Goal: Find specific page/section: Find specific page/section

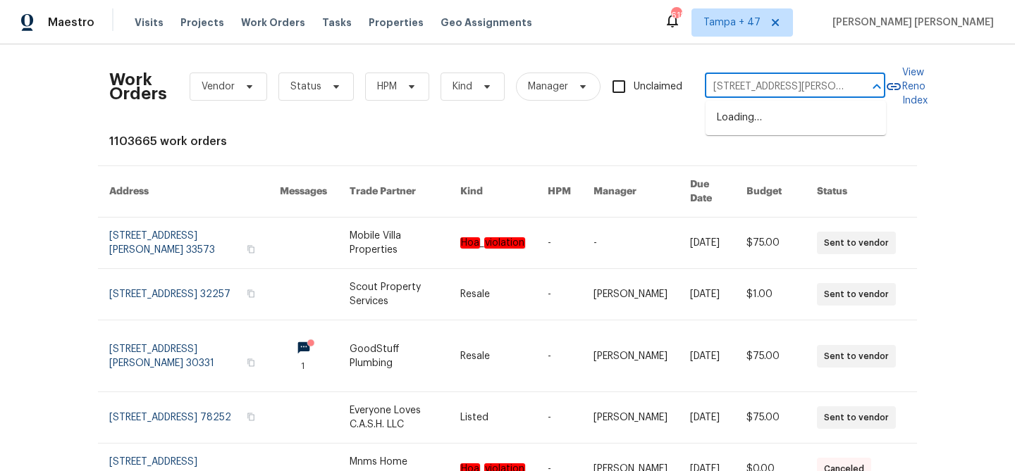
scroll to position [0, 70]
type input "[STREET_ADDRESS][PERSON_NAME]"
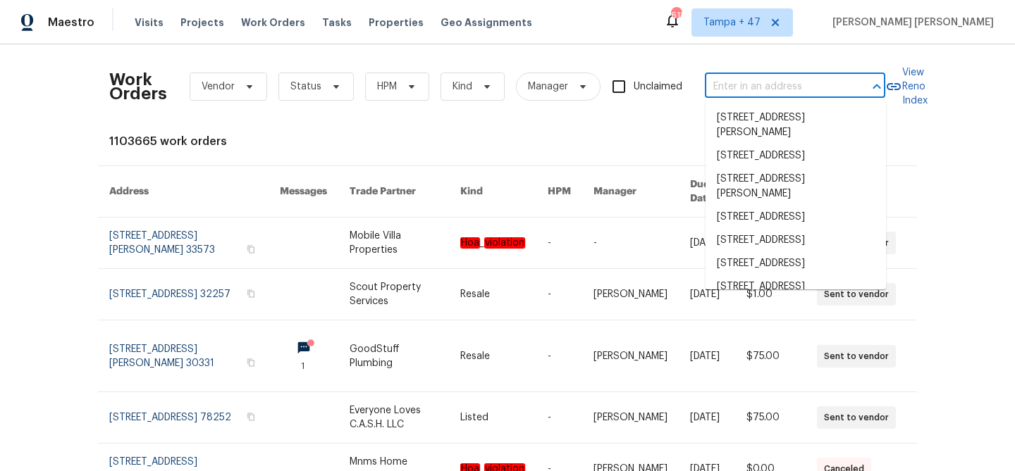
paste input "[STREET_ADDRESS][PERSON_NAME]"
type input "[STREET_ADDRESS][PERSON_NAME]"
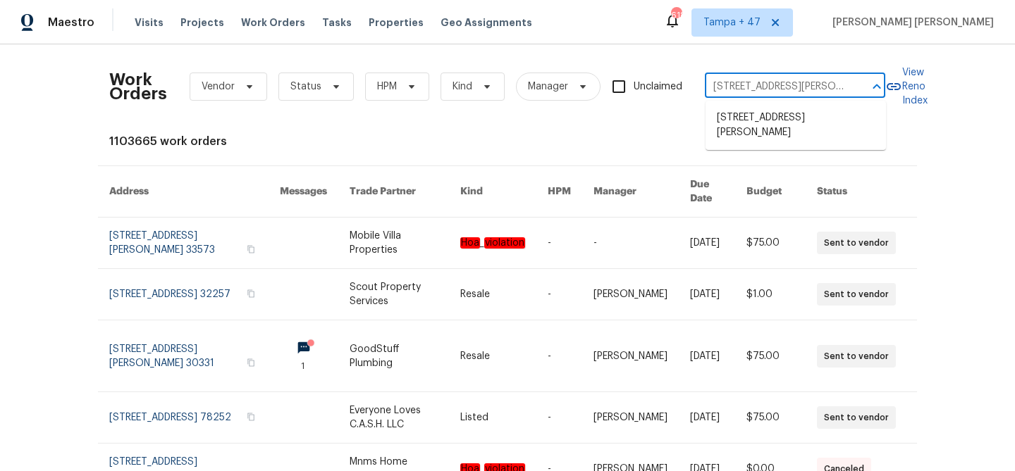
scroll to position [0, 70]
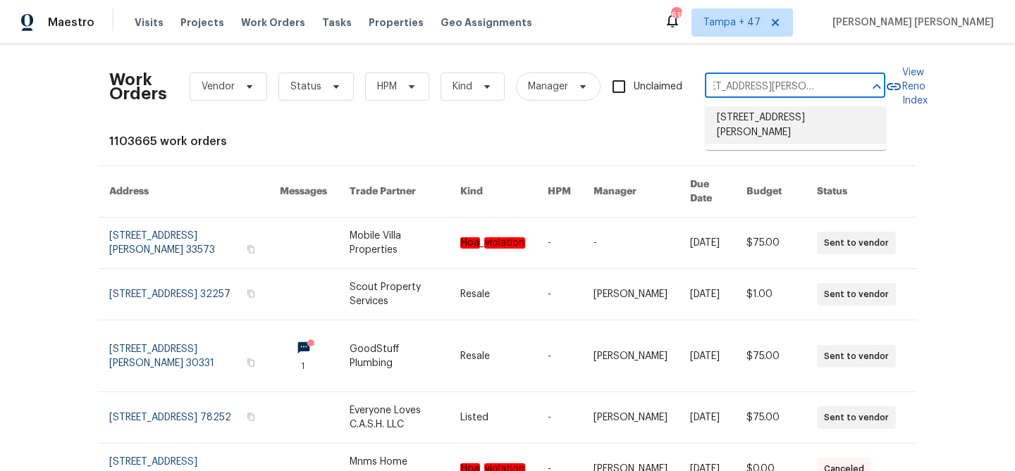
click at [781, 122] on li "[STREET_ADDRESS][PERSON_NAME]" at bounding box center [795, 125] width 180 height 38
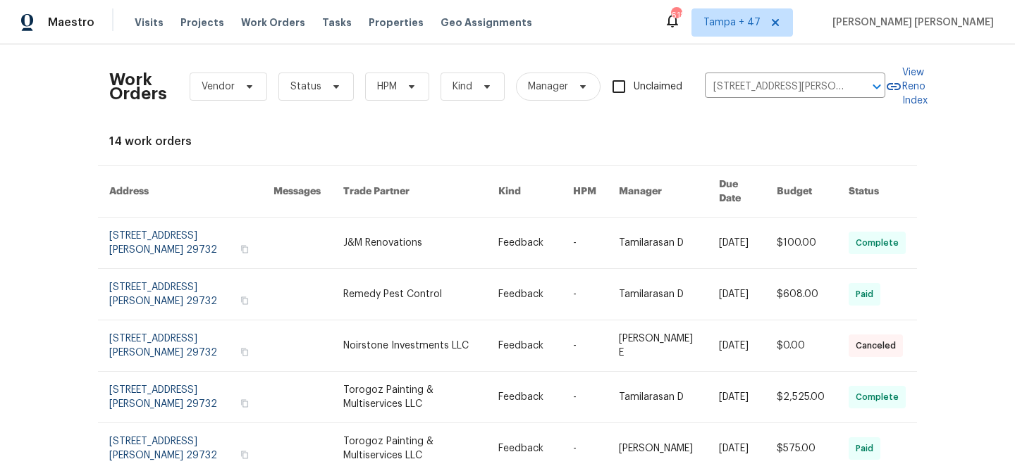
click at [690, 269] on link at bounding box center [669, 294] width 100 height 51
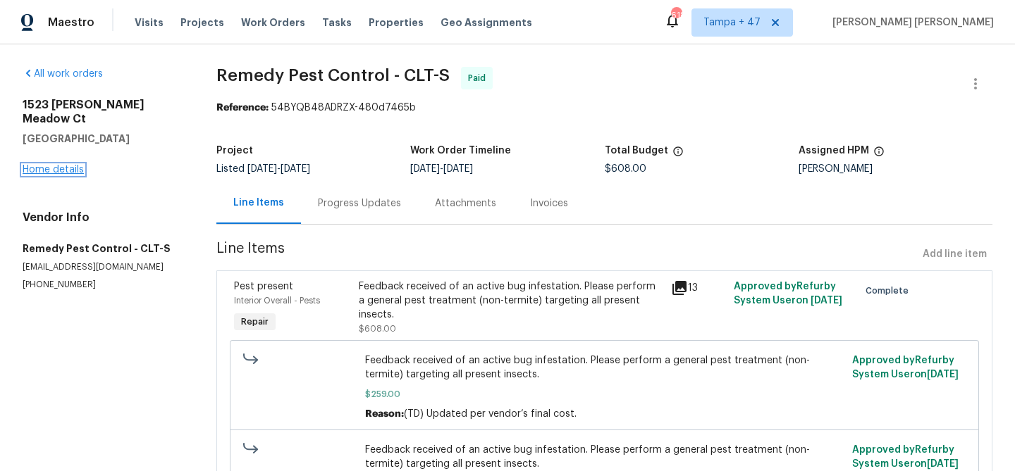
click at [44, 165] on link "Home details" at bounding box center [53, 170] width 61 height 10
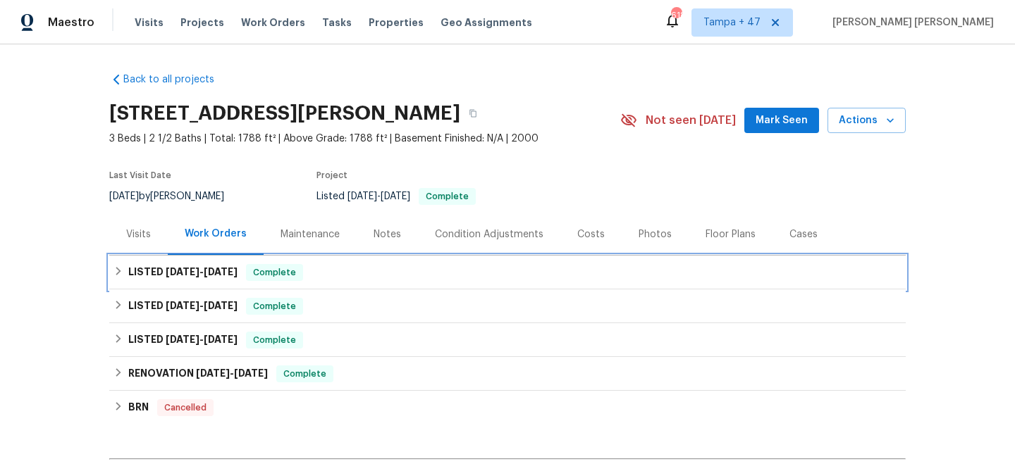
click at [246, 261] on div "LISTED [DATE] - [DATE] Complete" at bounding box center [507, 273] width 796 height 34
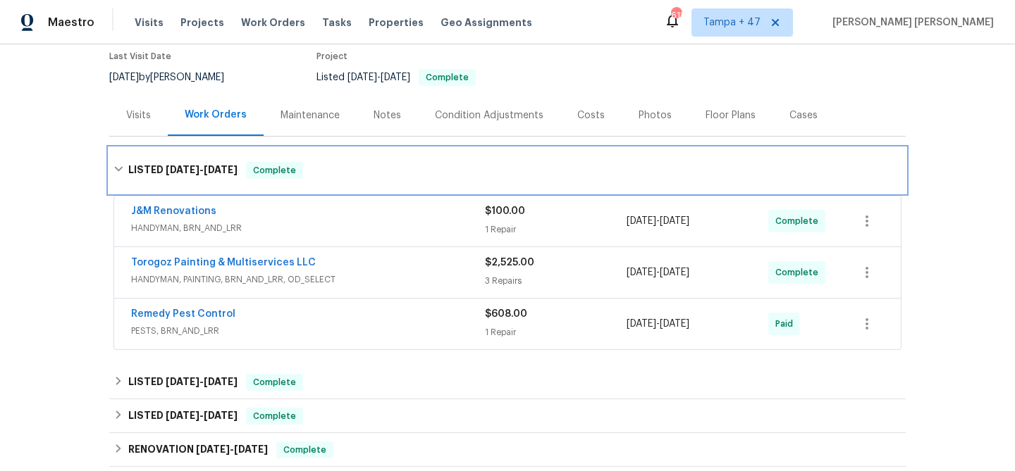
scroll to position [130, 0]
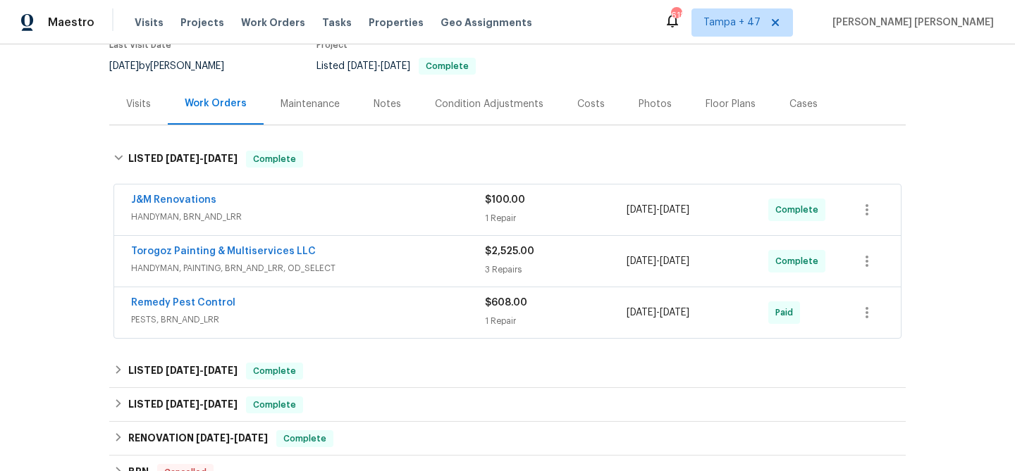
click at [362, 307] on div "Remedy Pest Control" at bounding box center [308, 304] width 354 height 17
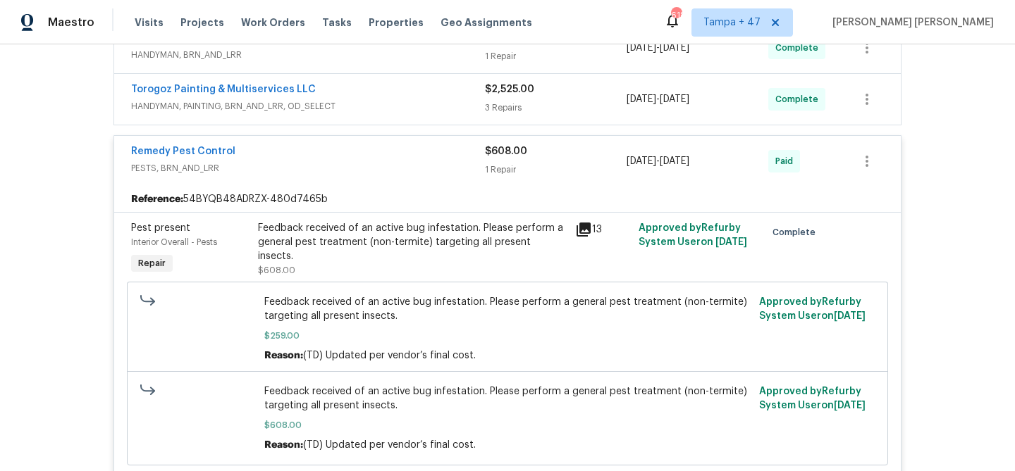
scroll to position [293, 0]
click at [404, 109] on span "HANDYMAN, PAINTING, BRN_AND_LRR, OD_SELECT" at bounding box center [308, 106] width 354 height 14
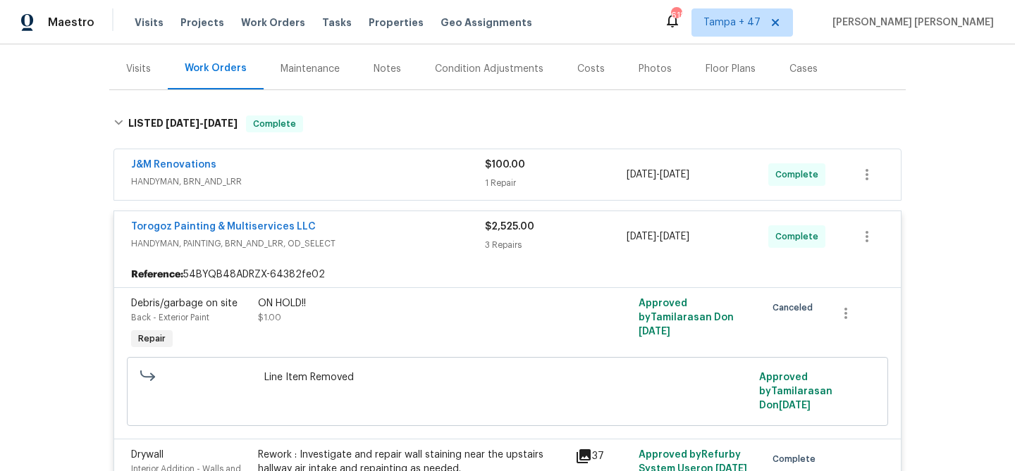
scroll to position [162, 0]
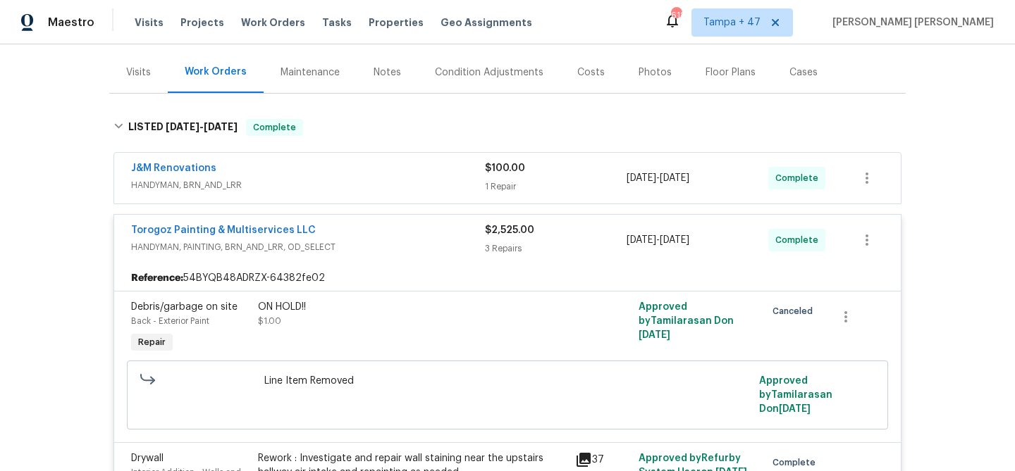
click at [435, 168] on div "J&M Renovations" at bounding box center [308, 169] width 354 height 17
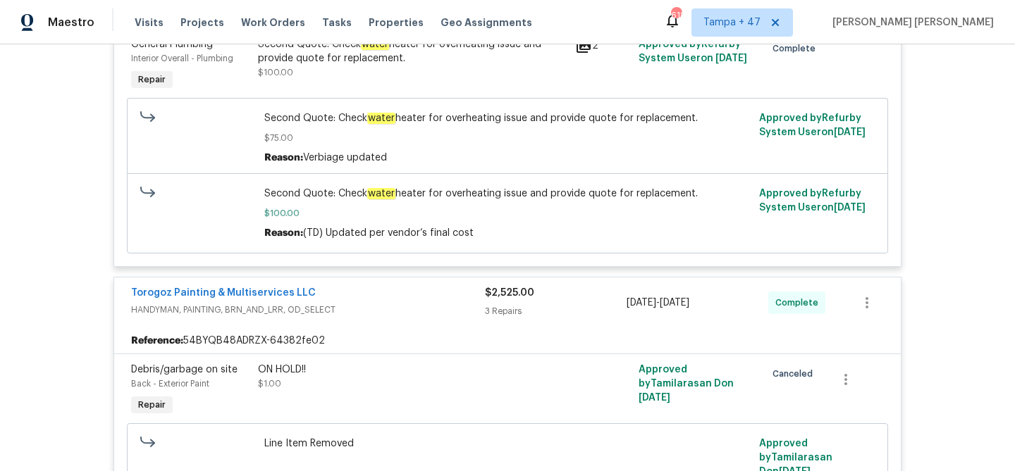
scroll to position [383, 0]
